Goal: Task Accomplishment & Management: Use online tool/utility

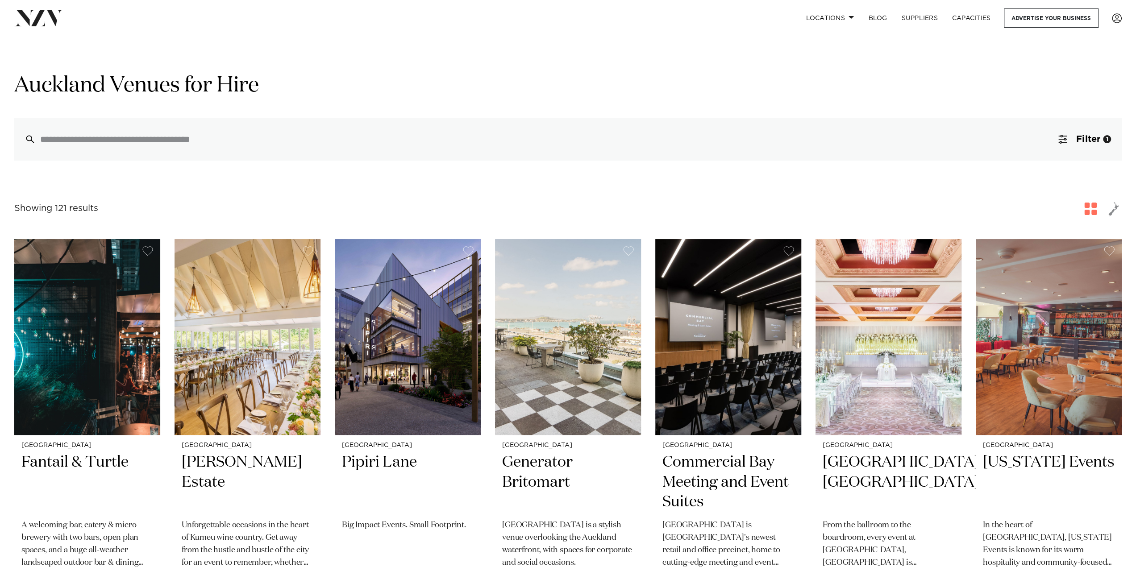
click at [1091, 210] on span "button" at bounding box center [1090, 209] width 12 height 12
click at [1083, 136] on span "Filter" at bounding box center [1088, 139] width 24 height 9
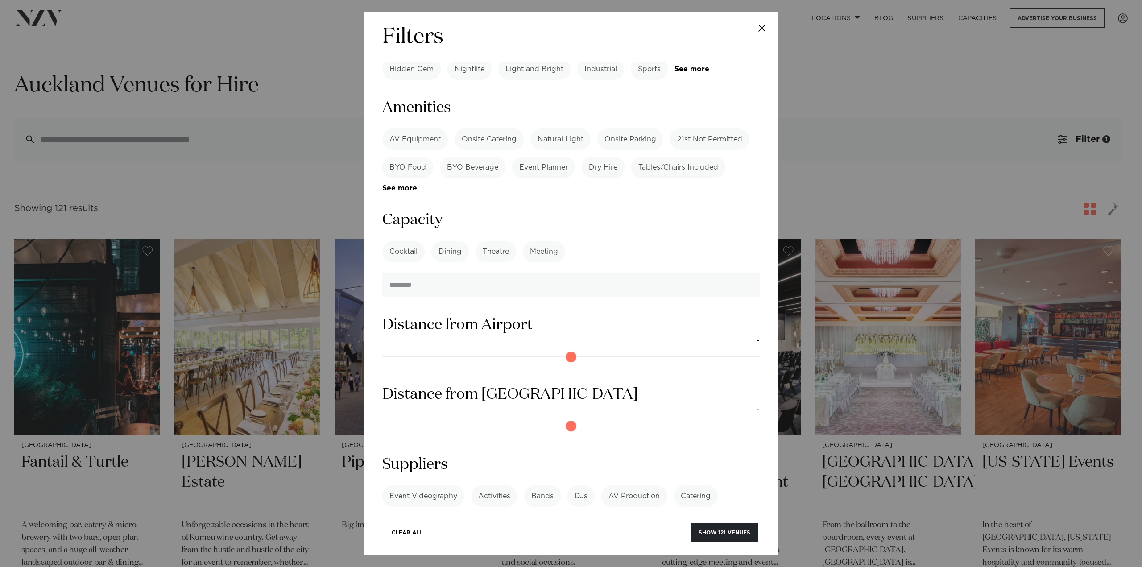
scroll to position [459, 0]
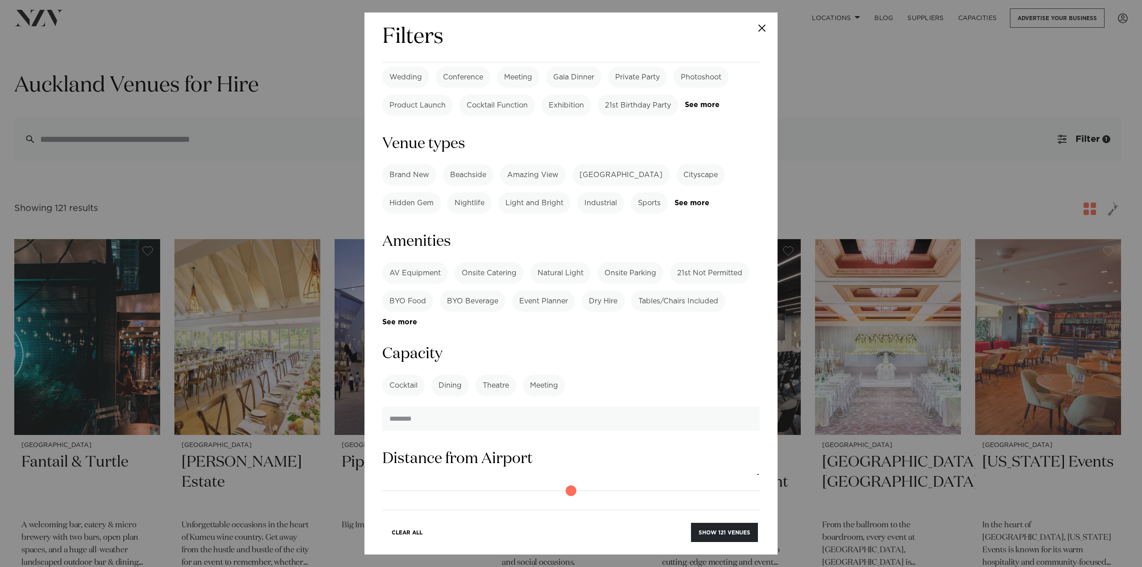
click at [553, 375] on label "Meeting" at bounding box center [544, 385] width 42 height 21
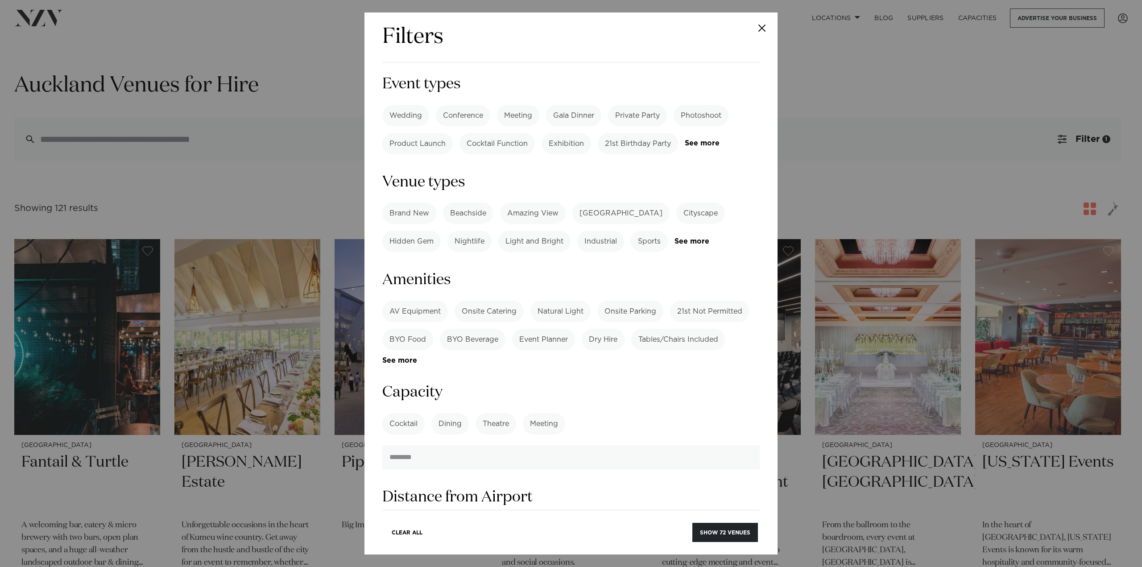
scroll to position [370, 0]
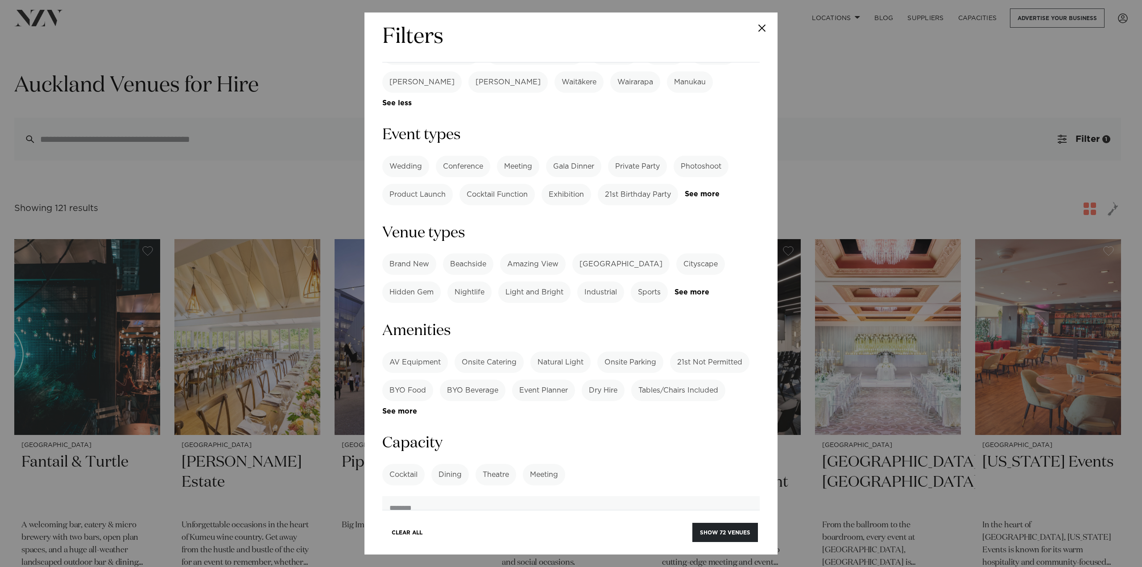
click at [579, 352] on label "Natural Light" at bounding box center [561, 362] width 60 height 21
click at [690, 289] on link "See more" at bounding box center [710, 293] width 70 height 8
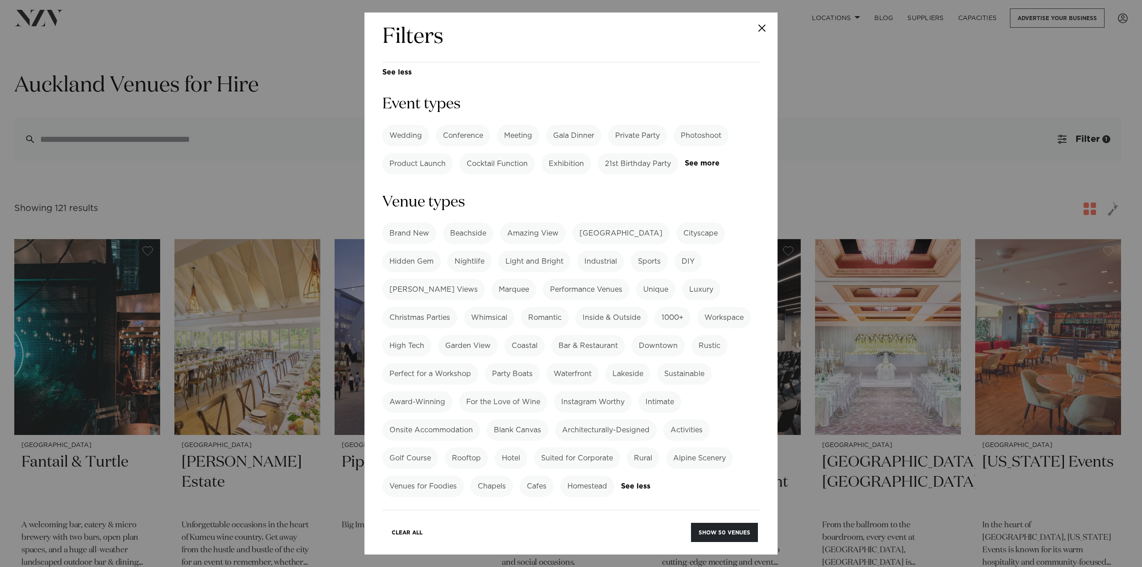
scroll to position [415, 0]
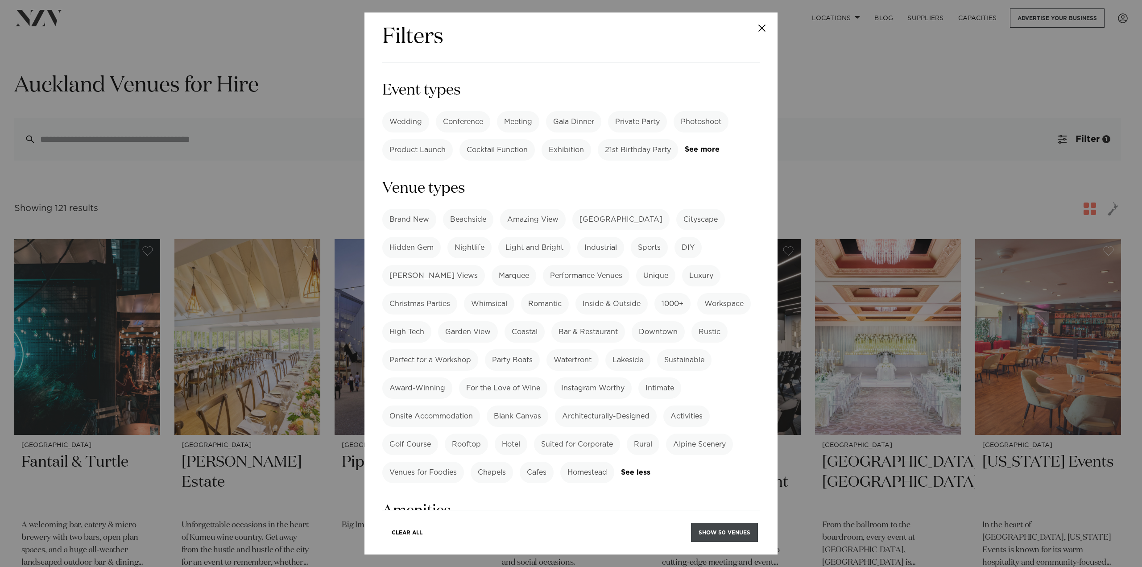
click at [720, 537] on button "Show 50 venues" at bounding box center [724, 532] width 67 height 19
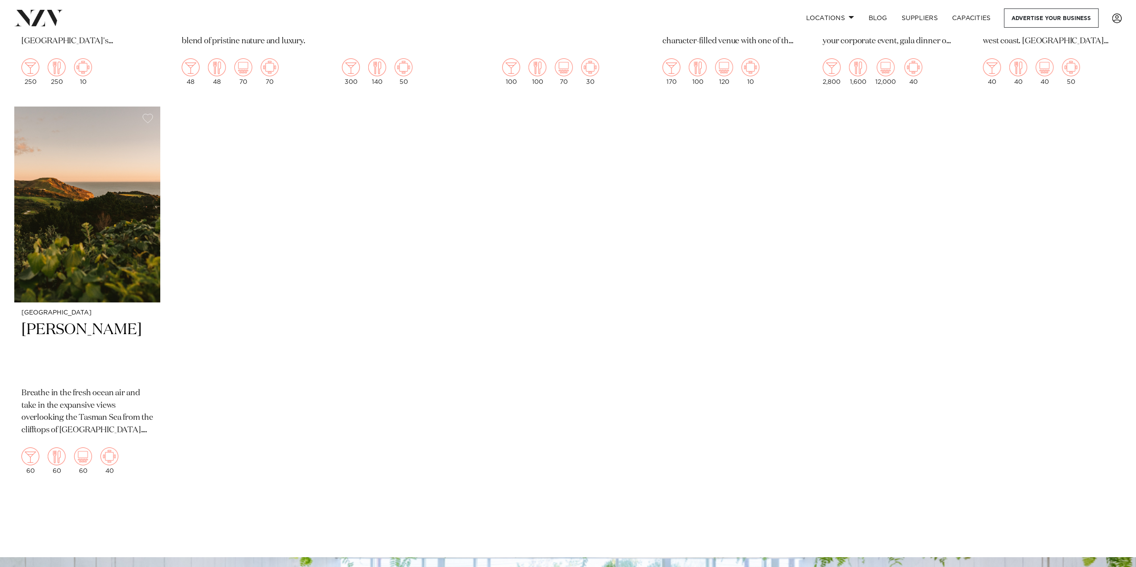
scroll to position [3123, 0]
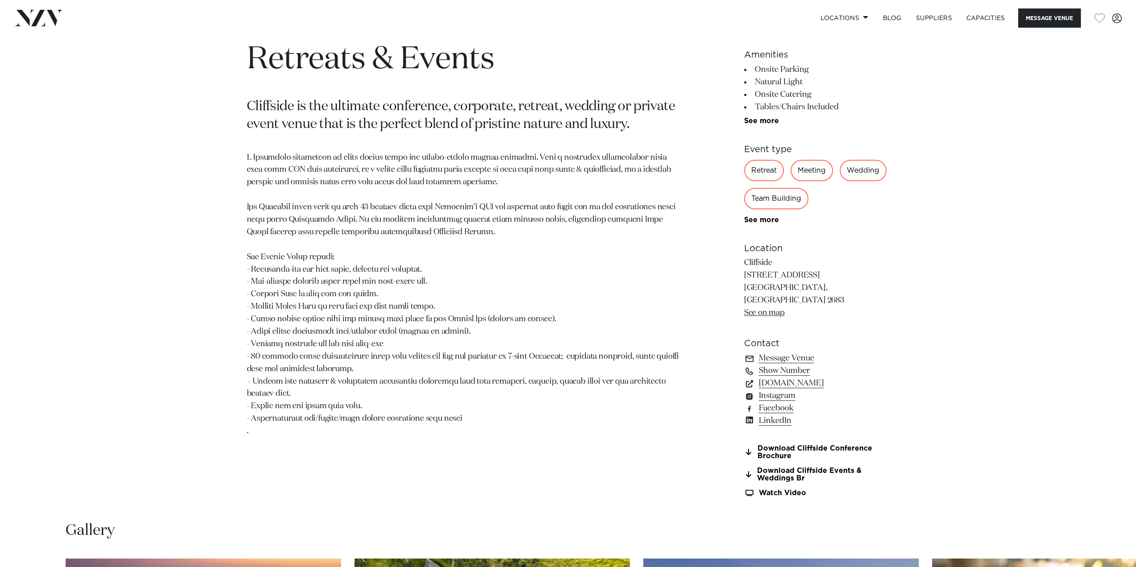
scroll to position [461, 0]
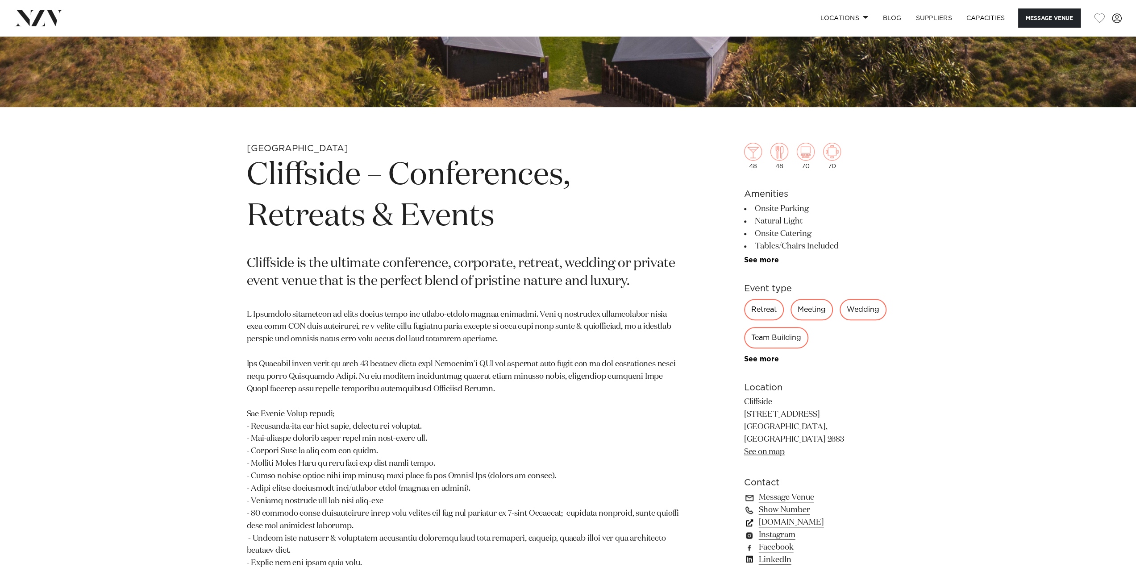
click at [793, 516] on link "[DOMAIN_NAME]" at bounding box center [816, 522] width 145 height 12
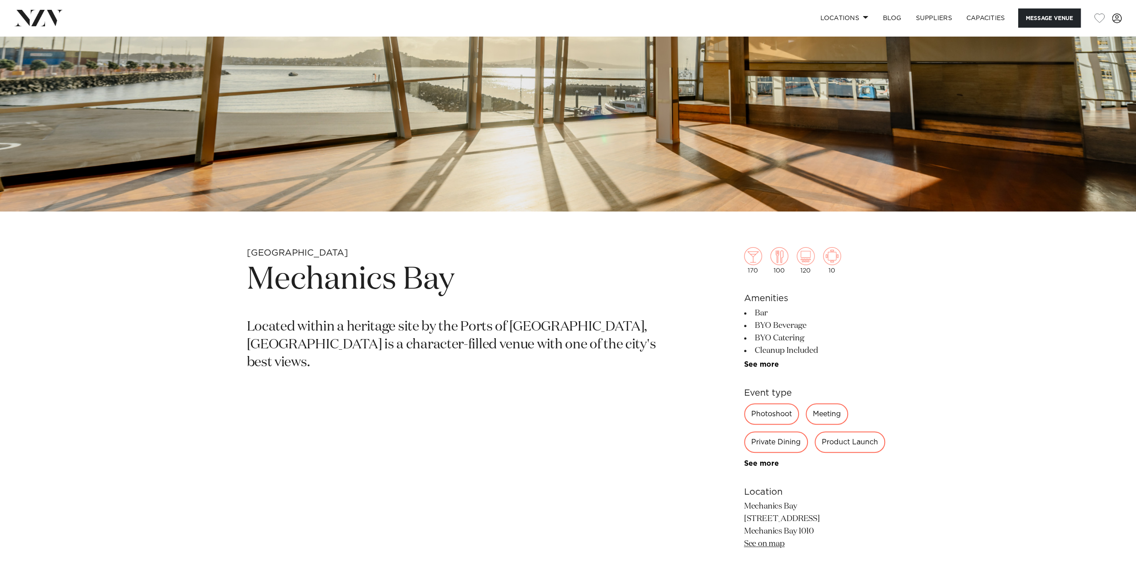
scroll to position [471, 0]
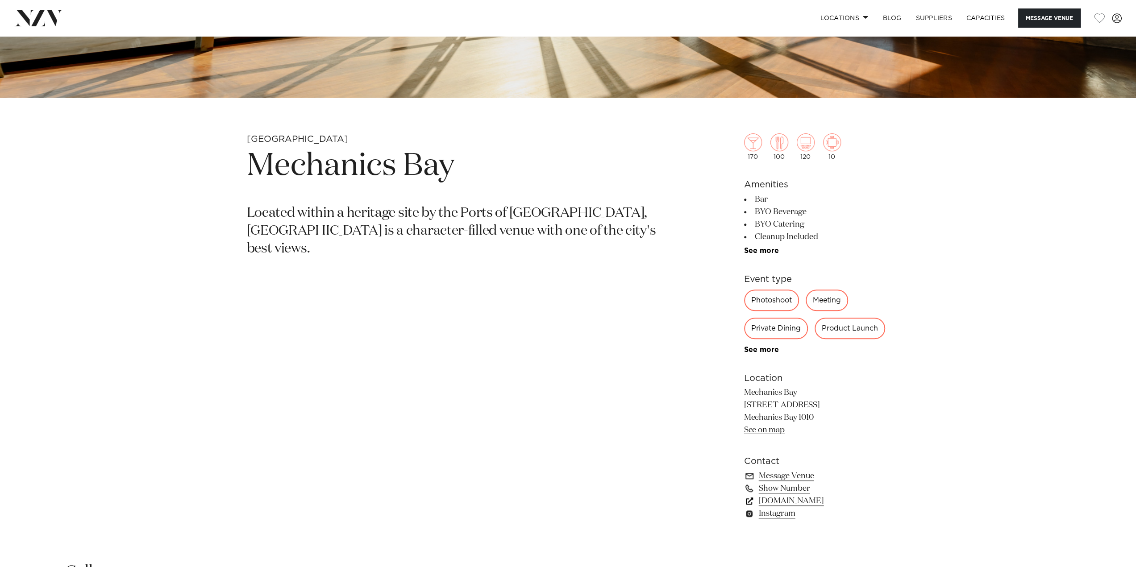
click at [812, 502] on link "mechanicsbay.co.nz" at bounding box center [816, 501] width 145 height 12
